Goal: Find specific page/section: Find specific page/section

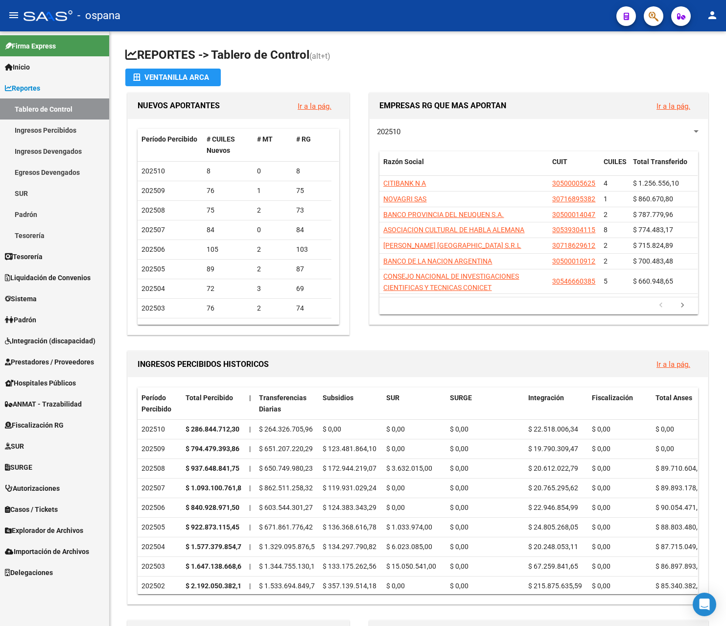
click at [60, 127] on link "Ingresos Percibidos" at bounding box center [54, 129] width 109 height 21
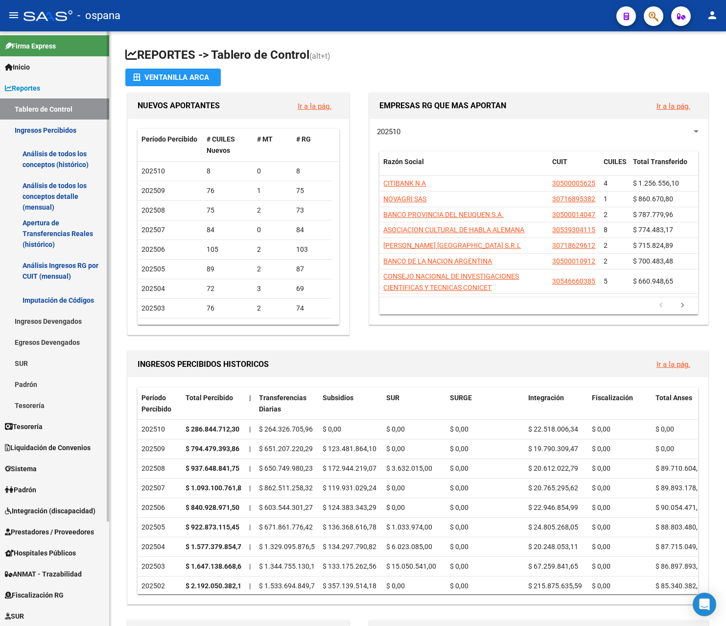
click at [60, 187] on link "Análisis de todos los conceptos detalle (mensual)" at bounding box center [54, 196] width 109 height 37
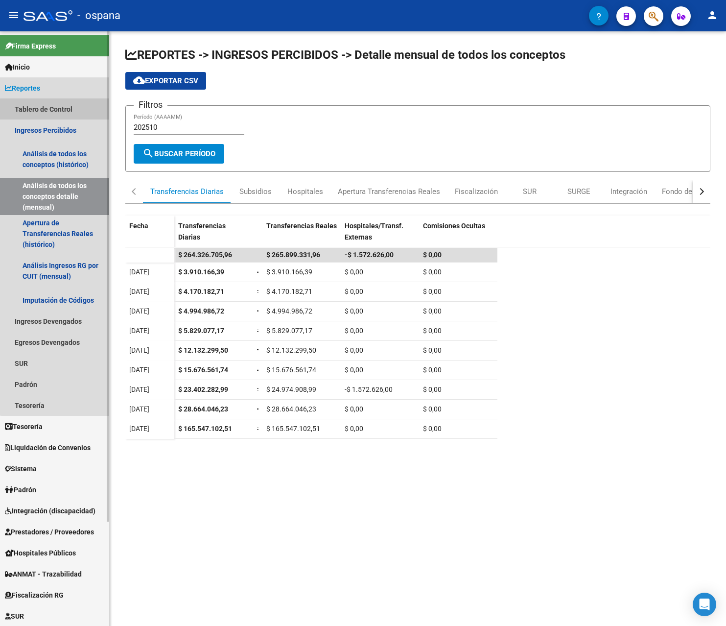
click at [56, 109] on link "Tablero de Control" at bounding box center [54, 108] width 109 height 21
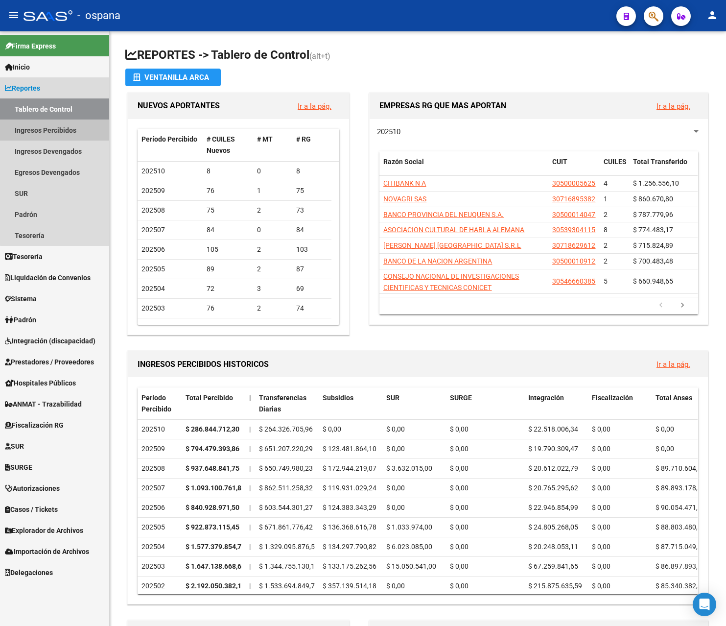
click at [55, 126] on link "Ingresos Percibidos" at bounding box center [54, 129] width 109 height 21
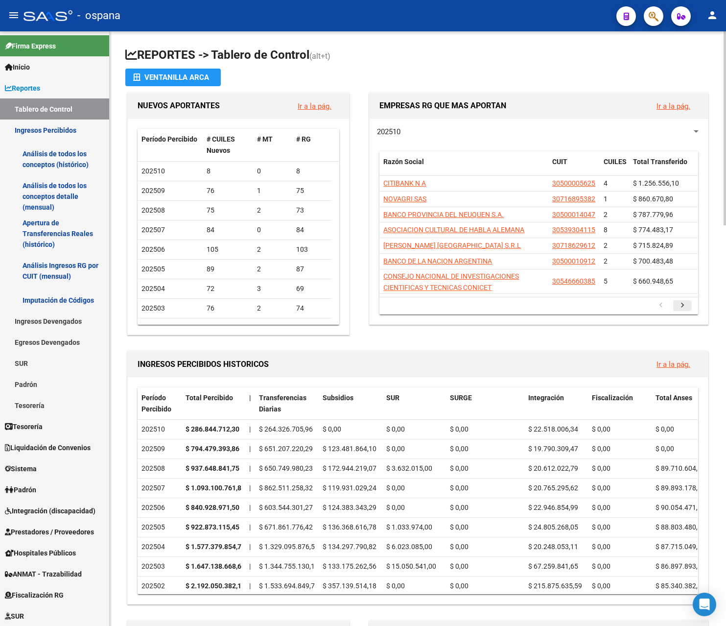
click at [683, 305] on icon "go to next page" at bounding box center [682, 307] width 13 height 12
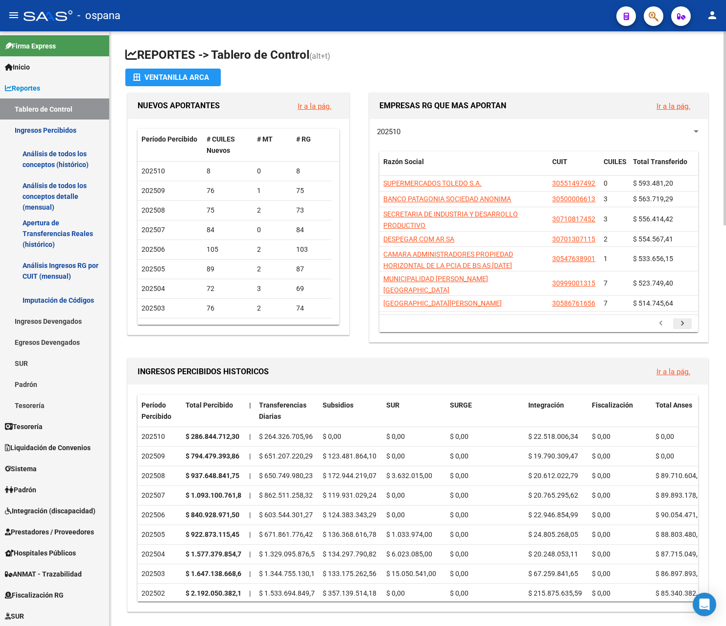
click at [683, 305] on datatable-body "SUPERMERCADOS TOLEDO S.A. 30551497492 0 $ 593.481,20 BANCO PATAGONIA SOCIEDAD A…" at bounding box center [538, 245] width 318 height 139
click at [663, 319] on icon "go to previous page" at bounding box center [660, 325] width 13 height 12
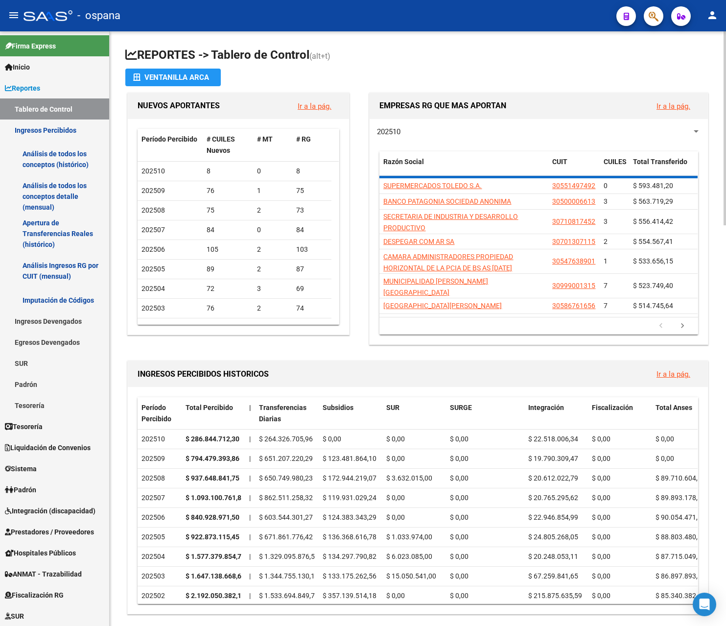
click at [663, 321] on icon "go to previous page" at bounding box center [660, 327] width 13 height 12
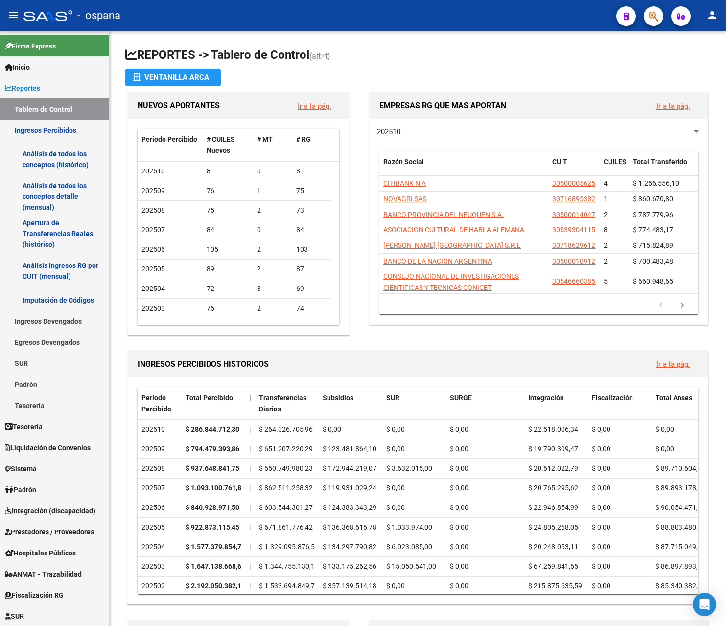
click at [714, 15] on mat-icon "person" at bounding box center [712, 15] width 12 height 12
click at [682, 63] on button "exit_to_app Salir" at bounding box center [692, 64] width 60 height 23
